Goal: Information Seeking & Learning: Learn about a topic

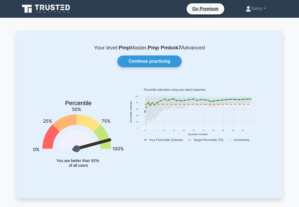
click at [163, 60] on link "Continue practicing" at bounding box center [150, 61] width 64 height 12
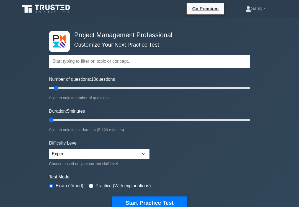
type input "5"
click at [152, 205] on button "Start Practice Test" at bounding box center [149, 202] width 75 height 13
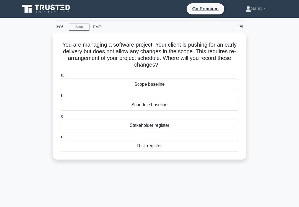
click at [140, 106] on div "Schedule baseline" at bounding box center [150, 105] width 180 height 12
click at [60, 98] on input "b. Schedule baseline" at bounding box center [60, 96] width 0 height 4
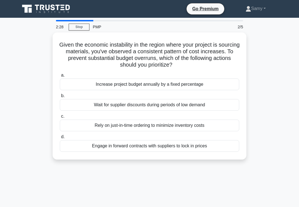
click at [130, 124] on div "Rely on just-in-time ordering to minimize inventory costs" at bounding box center [150, 125] width 180 height 12
click at [60, 118] on input "c. Rely on just-in-time ordering to minimize inventory costs" at bounding box center [60, 116] width 0 height 4
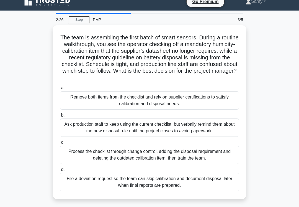
scroll to position [10, 0]
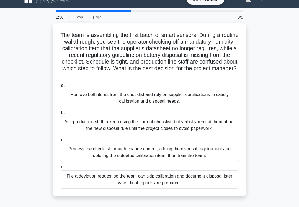
click at [205, 160] on div "Process the checklist through change control, adding the disposal requirement a…" at bounding box center [150, 152] width 180 height 18
click at [60, 142] on input "c. Process the checklist through change control, adding the disposal requiremen…" at bounding box center [60, 140] width 0 height 4
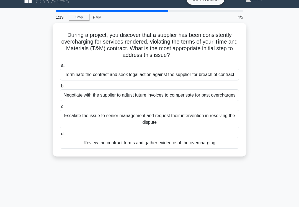
click at [223, 149] on div "Review the contract terms and gather evidence of the overcharging" at bounding box center [150, 143] width 180 height 12
click at [60, 136] on input "d. Review the contract terms and gather evidence of the overcharging" at bounding box center [60, 134] width 0 height 4
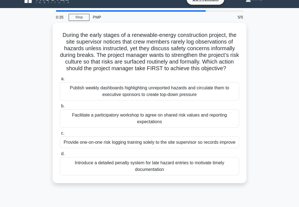
click at [210, 123] on div "Facilitate a participatory workshop to agree on shared risk values and reportin…" at bounding box center [150, 118] width 180 height 18
click at [60, 108] on input "b. Facilitate a participatory workshop to agree on shared risk values and repor…" at bounding box center [60, 106] width 0 height 4
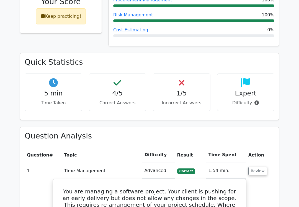
scroll to position [303, 0]
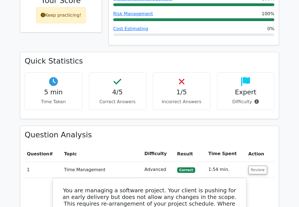
click at [256, 165] on button "Review" at bounding box center [258, 169] width 19 height 9
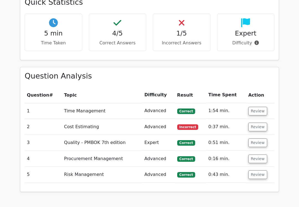
scroll to position [371, 0]
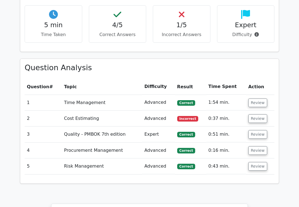
click at [257, 114] on button "Review" at bounding box center [258, 118] width 19 height 9
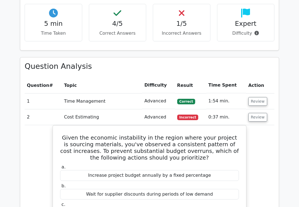
scroll to position [372, 0]
click at [256, 97] on button "Review" at bounding box center [258, 101] width 19 height 9
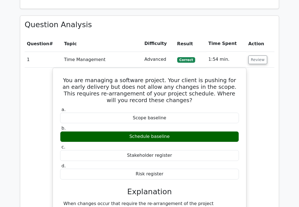
scroll to position [417, 0]
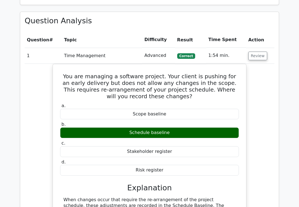
click at [255, 52] on button "Review" at bounding box center [258, 56] width 19 height 9
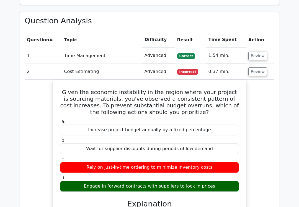
click at [257, 67] on button "Review" at bounding box center [258, 71] width 19 height 9
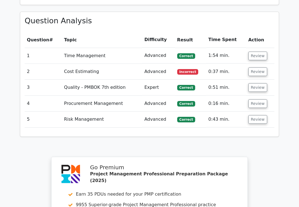
click at [258, 83] on button "Review" at bounding box center [258, 87] width 19 height 9
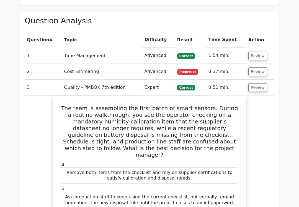
click at [255, 83] on button "Review" at bounding box center [258, 87] width 19 height 9
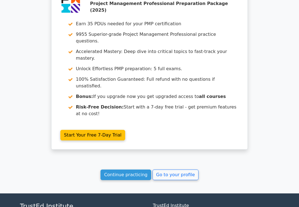
scroll to position [587, 0]
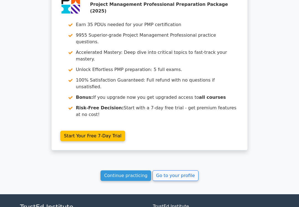
click at [186, 170] on link "Go to your profile" at bounding box center [176, 175] width 46 height 11
